Goal: Task Accomplishment & Management: Use online tool/utility

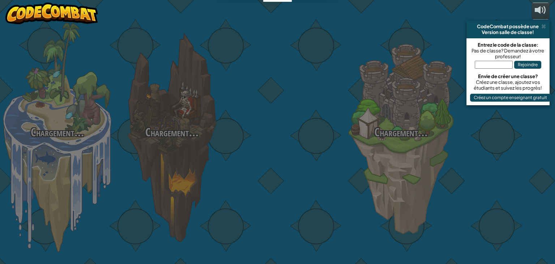
select select "fr"
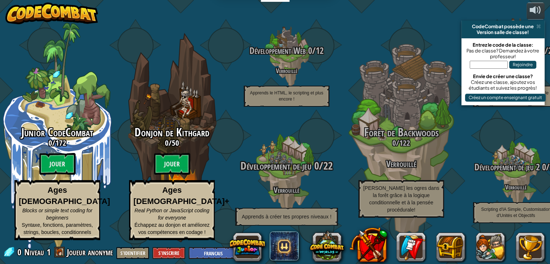
click at [298, 153] on div "Développement de jeu 0 / 22 Verrouillé Apprends à créer tes propres niveaux !" at bounding box center [286, 173] width 137 height 137
drag, startPoint x: 239, startPoint y: 165, endPoint x: 324, endPoint y: 156, distance: 85.4
click at [324, 156] on div "Développement de jeu 0 / 22 Verrouillé Apprends à créer tes propres niveaux !" at bounding box center [286, 173] width 137 height 137
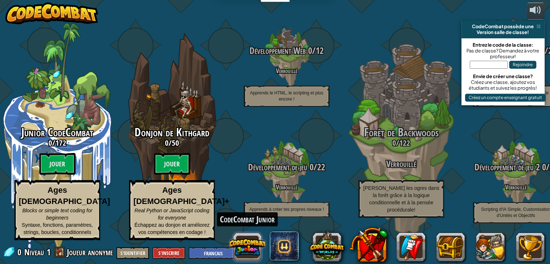
click at [241, 245] on button at bounding box center [247, 247] width 35 height 35
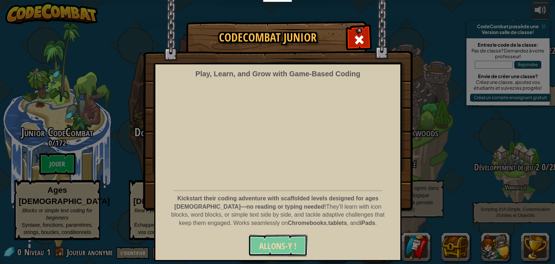
click at [260, 241] on span "Allons-y !" at bounding box center [278, 246] width 38 height 12
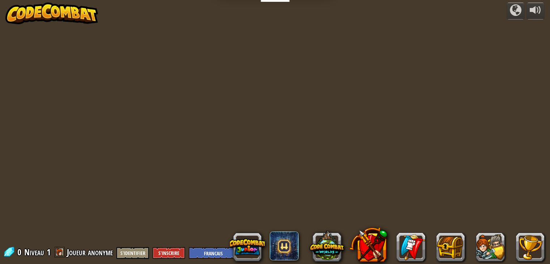
select select "fr"
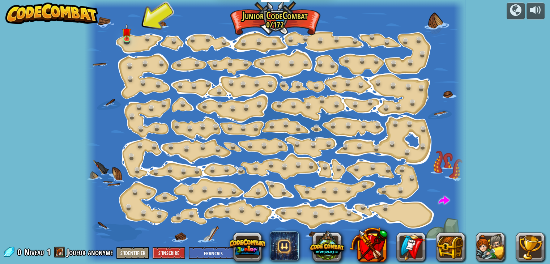
click at [322, 153] on div at bounding box center [275, 132] width 380 height 264
click at [71, 251] on span "Joueur anonyme" at bounding box center [90, 252] width 46 height 12
click at [61, 251] on span at bounding box center [59, 252] width 11 height 11
drag, startPoint x: 61, startPoint y: 251, endPoint x: 242, endPoint y: 196, distance: 189.8
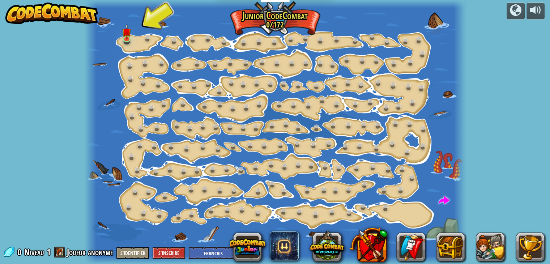
click at [242, 196] on div at bounding box center [275, 132] width 380 height 264
click at [82, 191] on div "powered by Changement d'étape (Verrouillé) Change les arguments step. Sois mali…" at bounding box center [275, 132] width 550 height 264
click at [125, 39] on link at bounding box center [127, 38] width 14 height 14
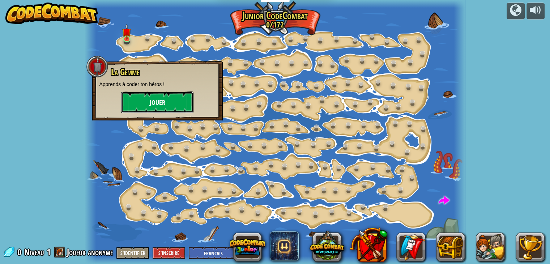
click at [143, 95] on button "Jouer" at bounding box center [157, 102] width 72 height 22
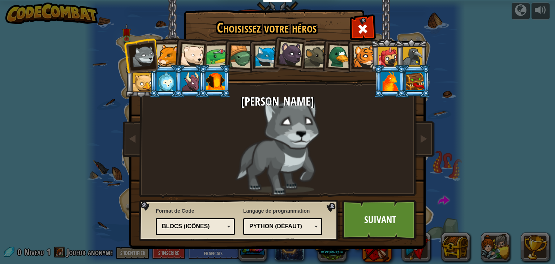
click at [220, 55] on div at bounding box center [217, 56] width 22 height 22
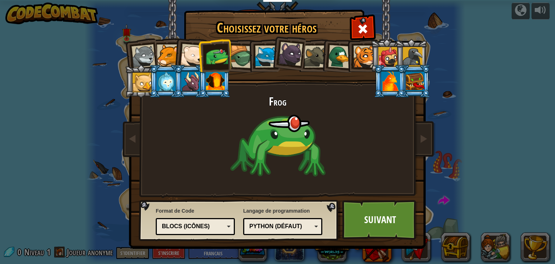
click at [235, 56] on div at bounding box center [241, 56] width 23 height 23
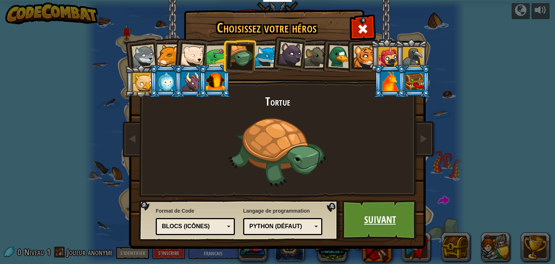
click at [371, 213] on link "Suivant" at bounding box center [380, 220] width 76 height 40
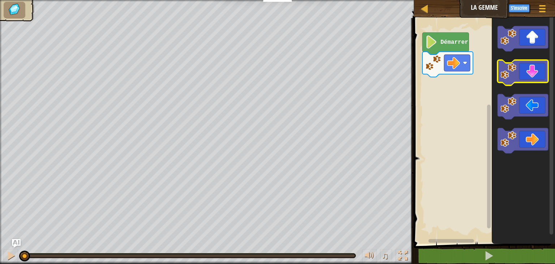
click at [501, 70] on image "Espace de travail de Blocky" at bounding box center [509, 71] width 16 height 16
